Goal: Information Seeking & Learning: Learn about a topic

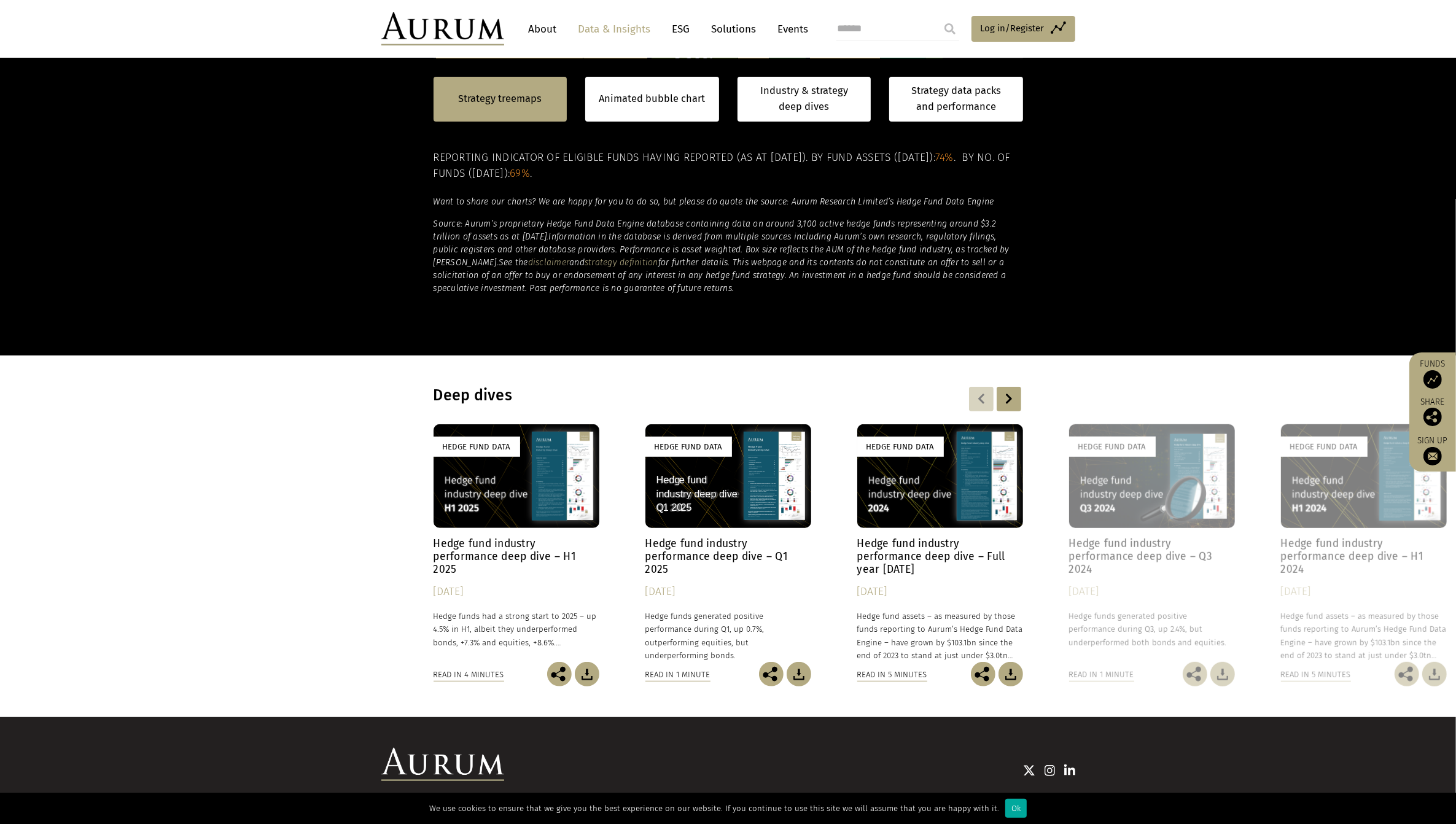
scroll to position [737, 0]
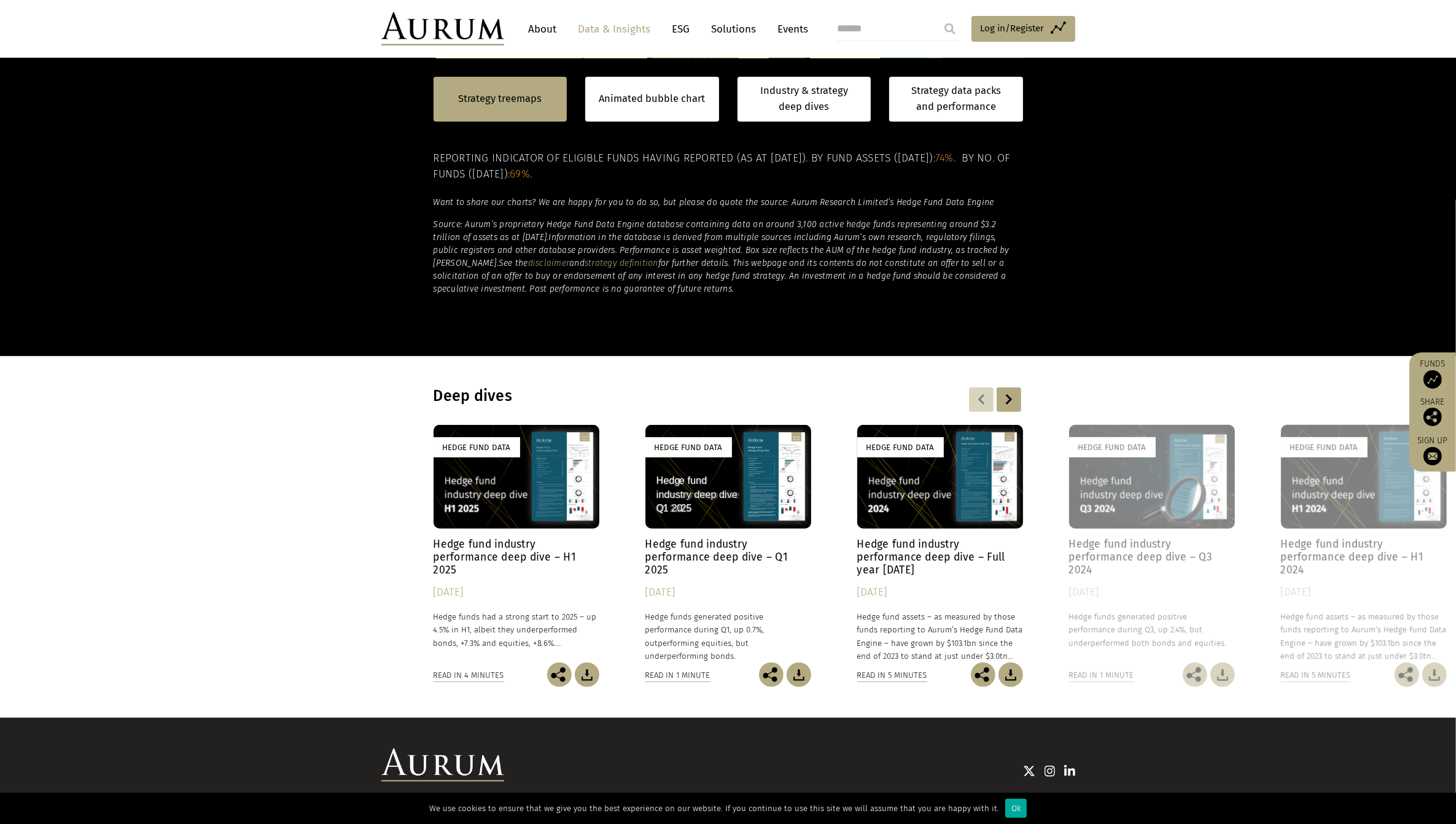
click at [488, 548] on h4 "Hedge fund industry performance deep dive – H1 2025" at bounding box center [516, 557] width 166 height 39
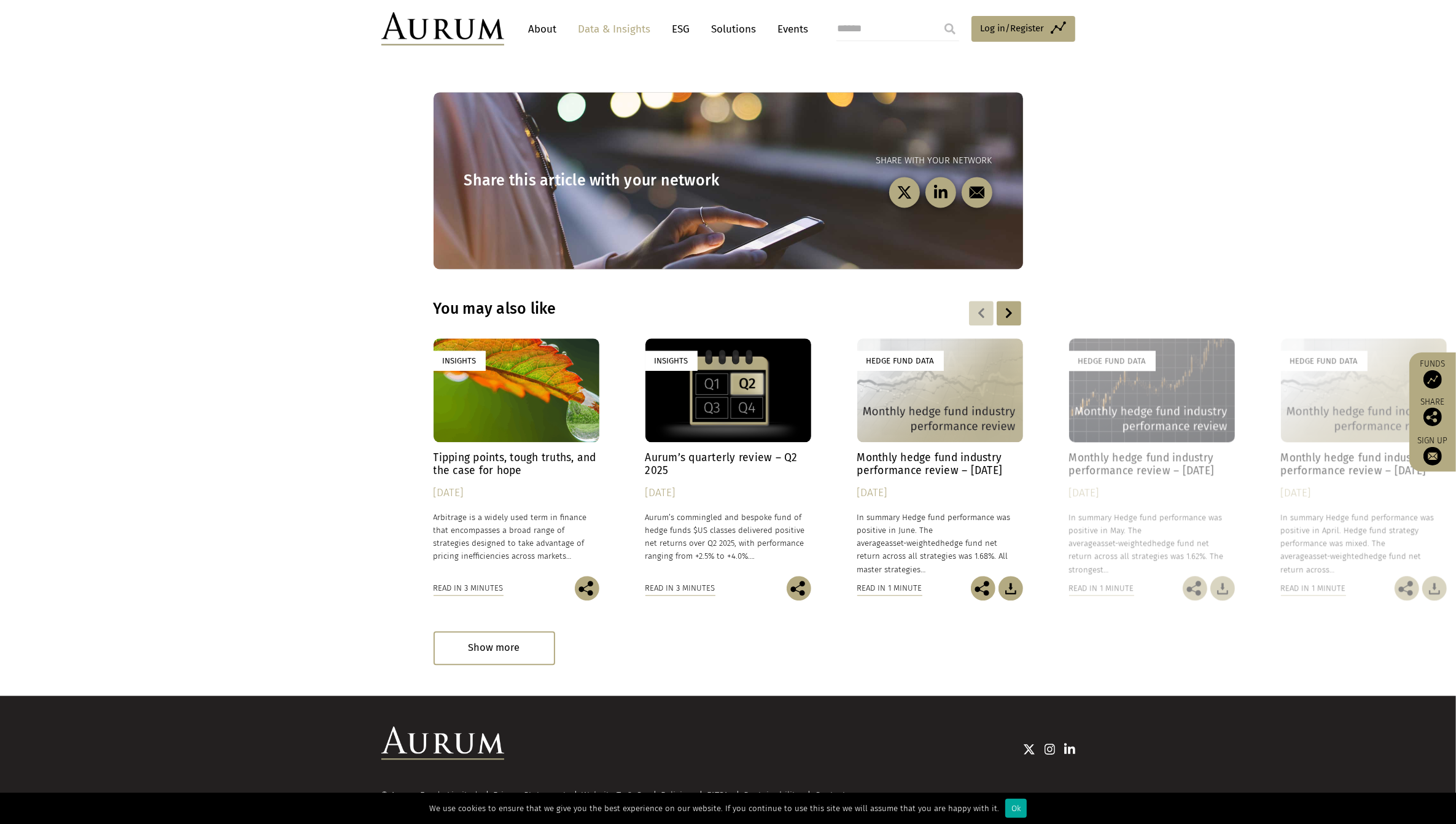
scroll to position [3372, 0]
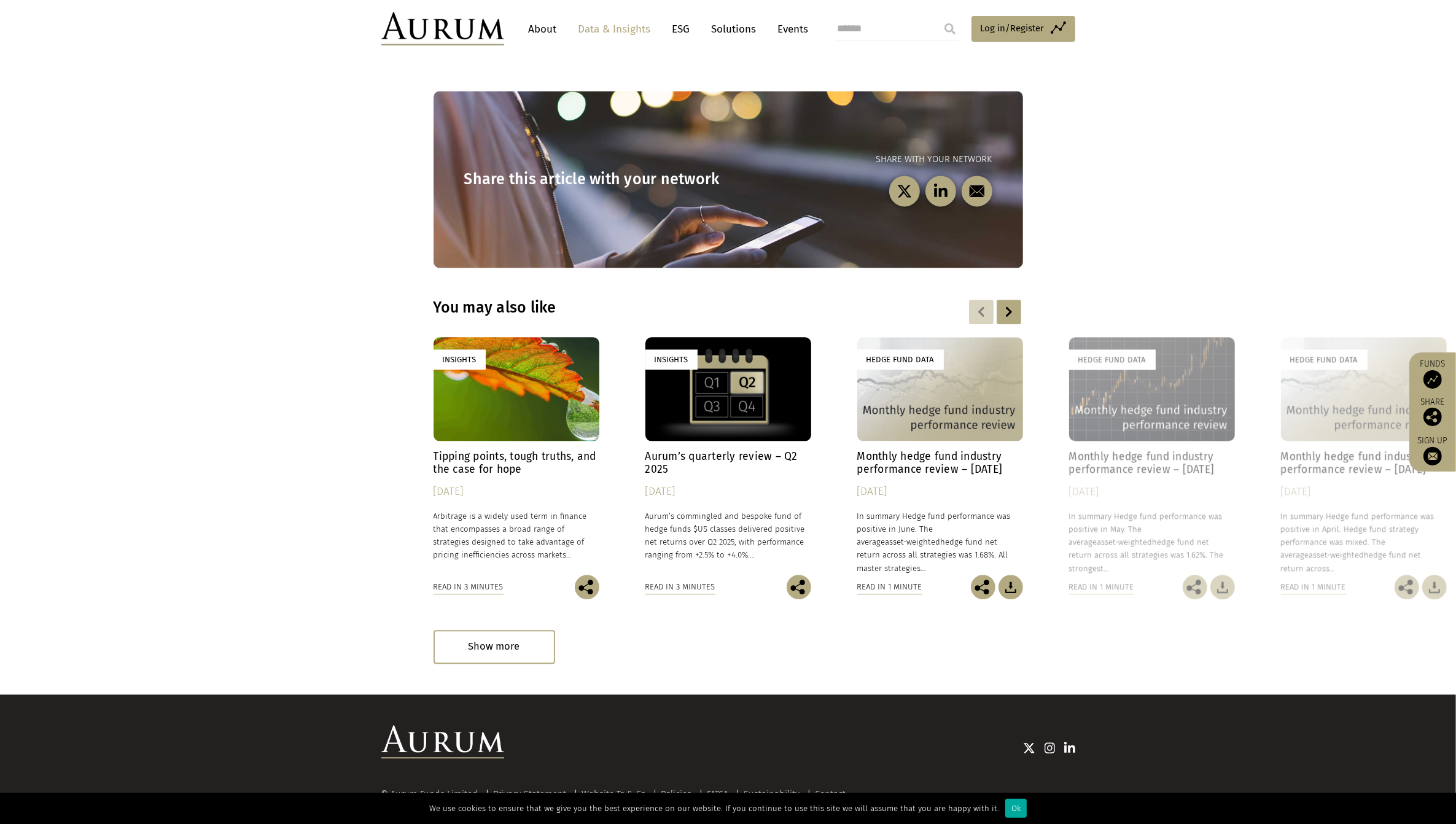
click at [720, 450] on h4 "Aurum’s quarterly review – Q2 2025" at bounding box center [728, 463] width 166 height 26
